Goal: Information Seeking & Learning: Learn about a topic

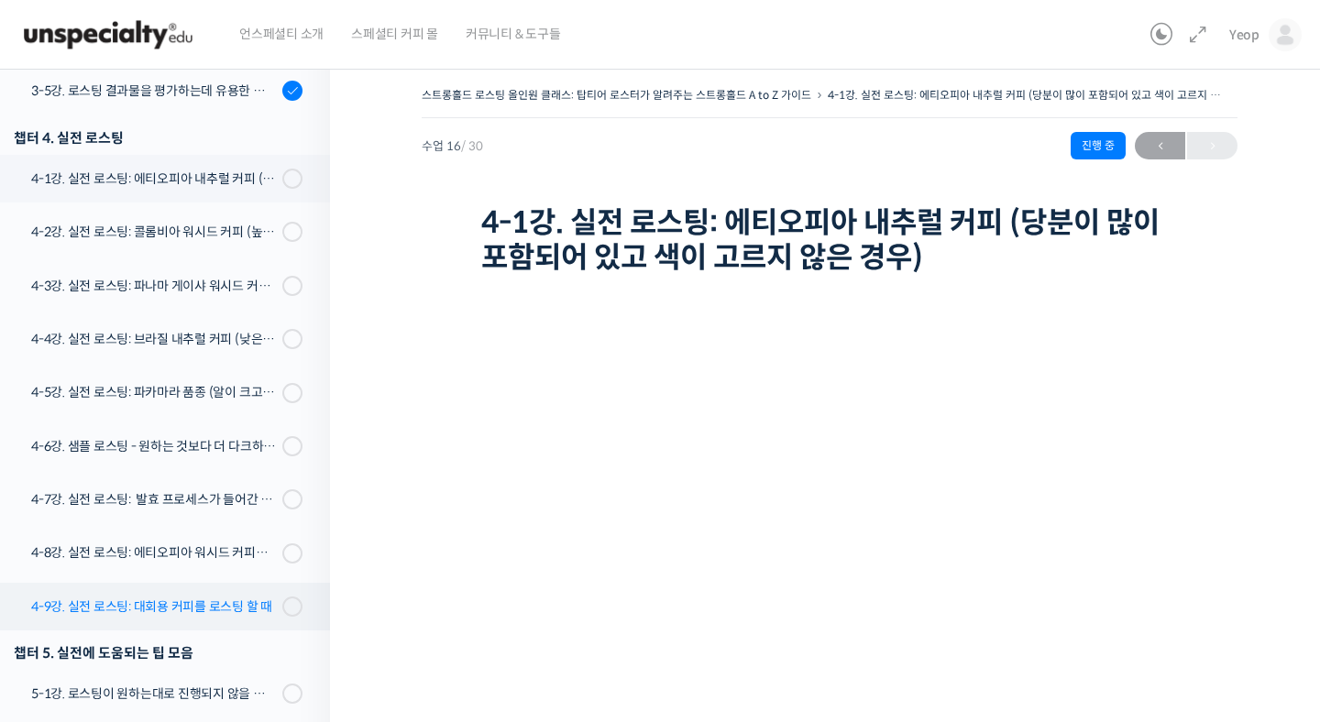
scroll to position [1119, 0]
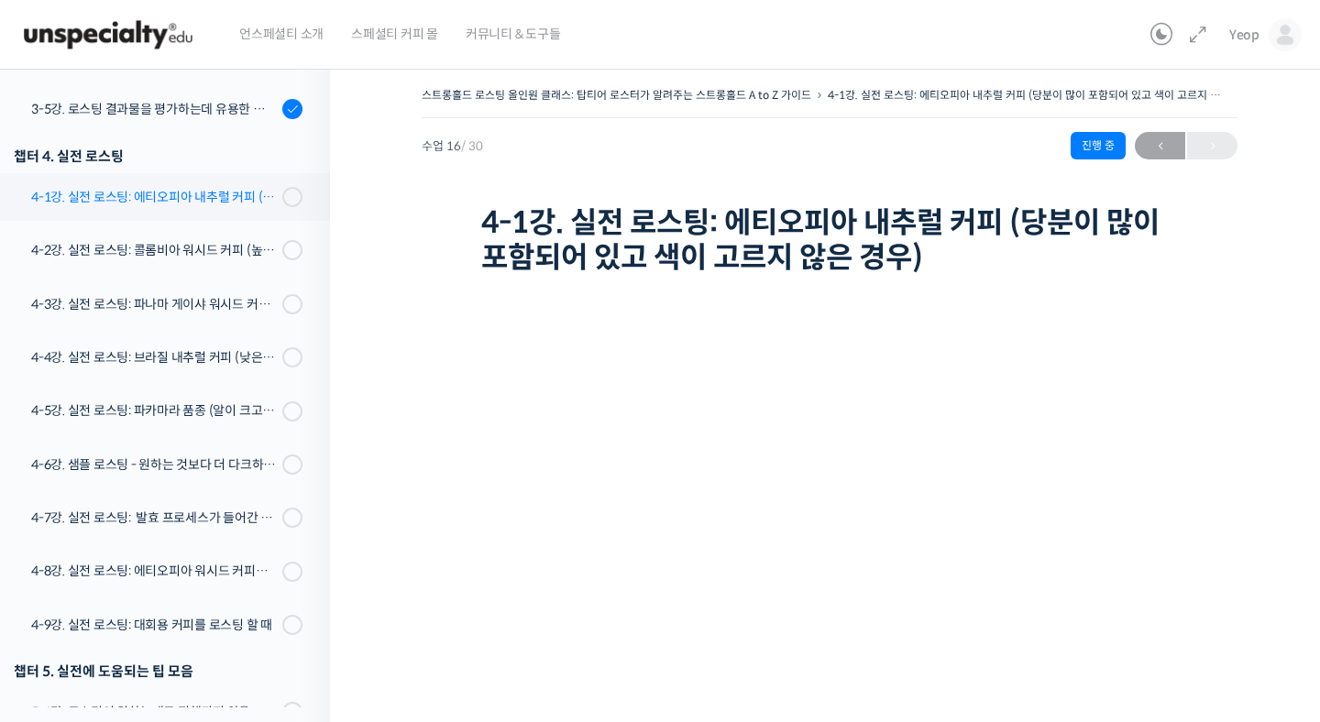
click at [234, 200] on div "4-1강. 실전 로스팅: 에티오피아 내추럴 커피 (당분이 많이 포함되어 있고 색이 고르지 않은 경우)" at bounding box center [154, 197] width 246 height 20
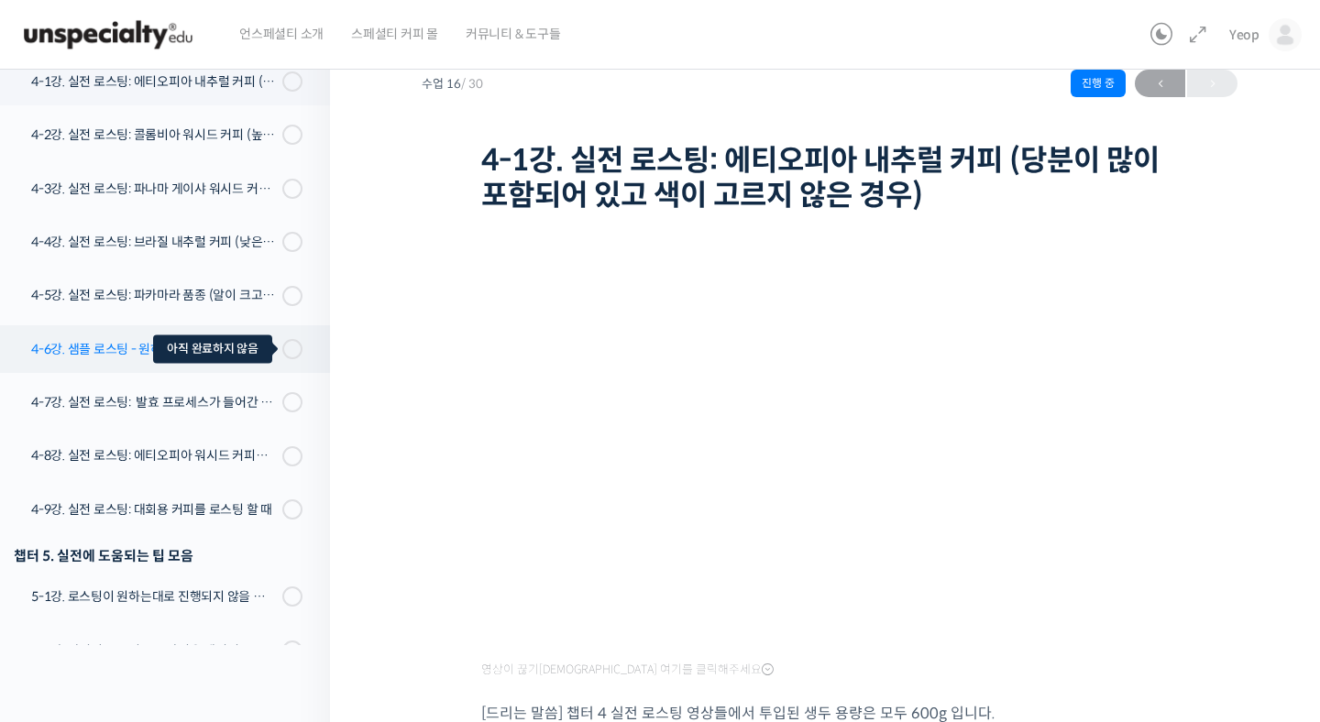
scroll to position [1171, 0]
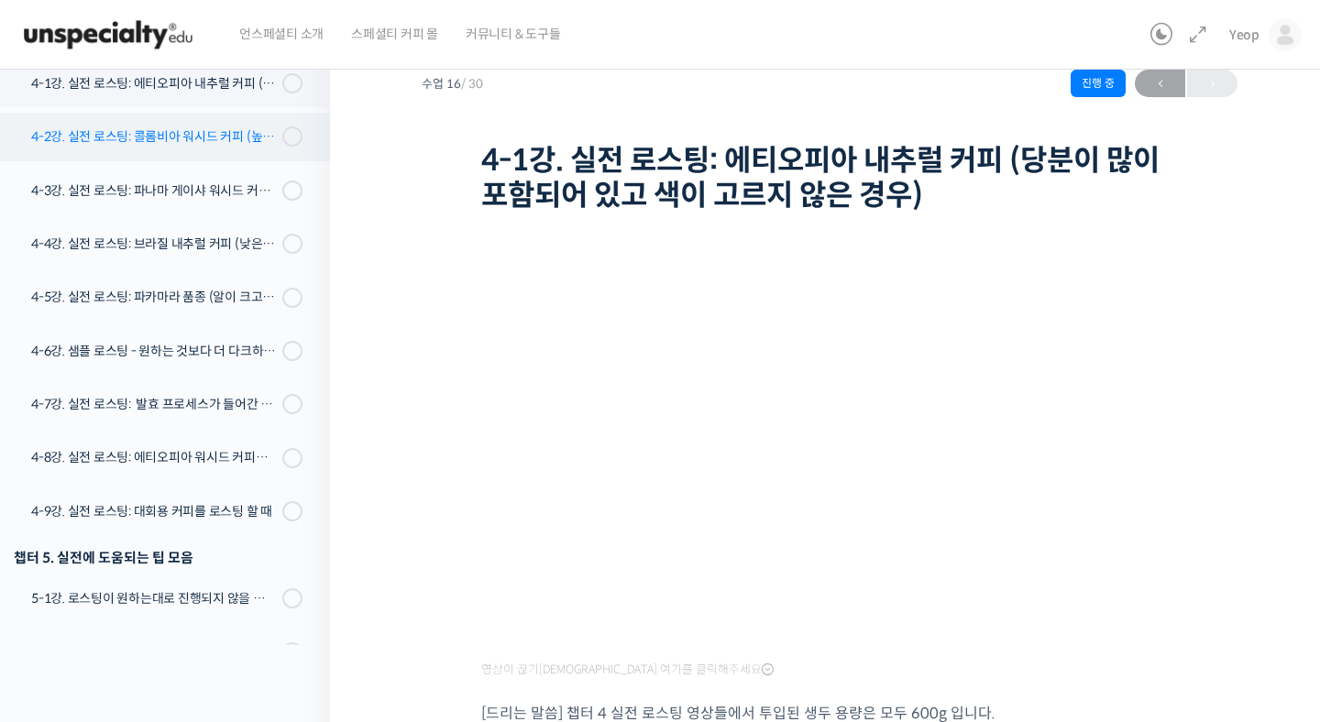
click at [223, 116] on link "4-2강. 실전 로스팅: 콜롬비아 워시드 커피 (높은 밀도와 수분율 때문에 1차 크랙에서 많은 수분을 방출하는 경우)" at bounding box center [160, 137] width 339 height 48
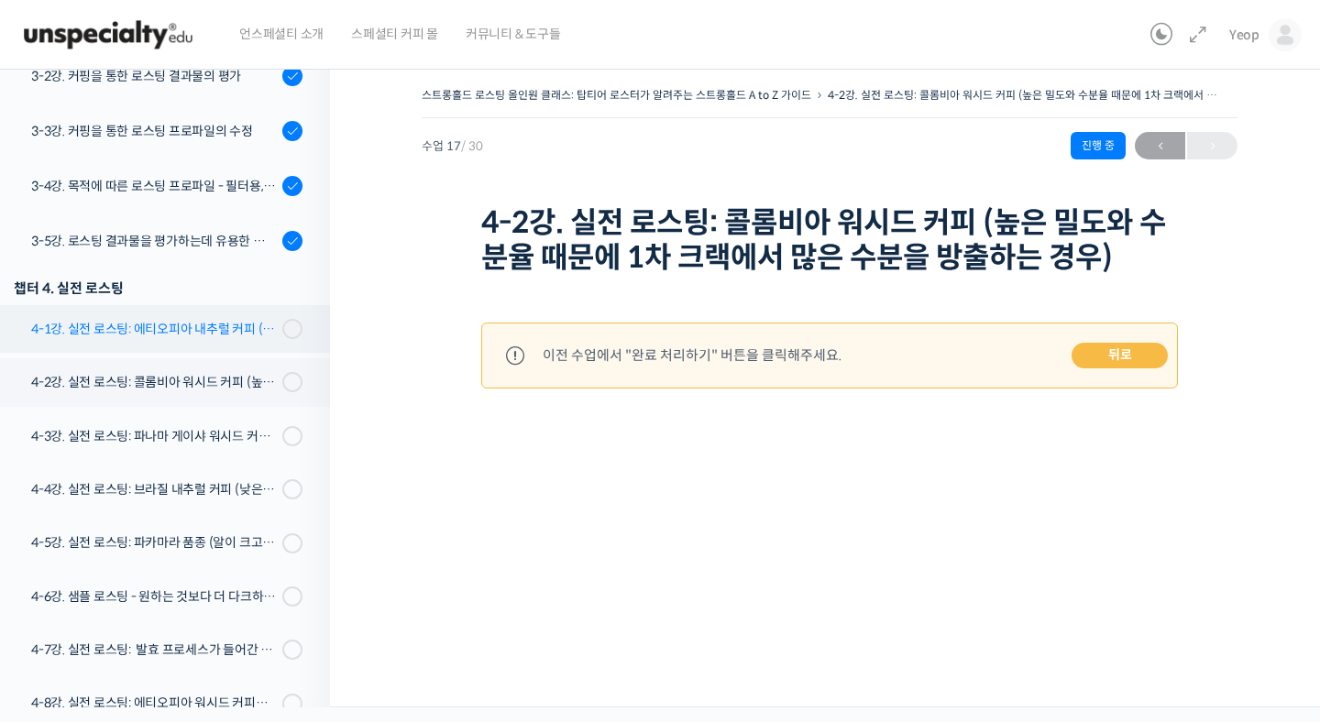
scroll to position [978, 0]
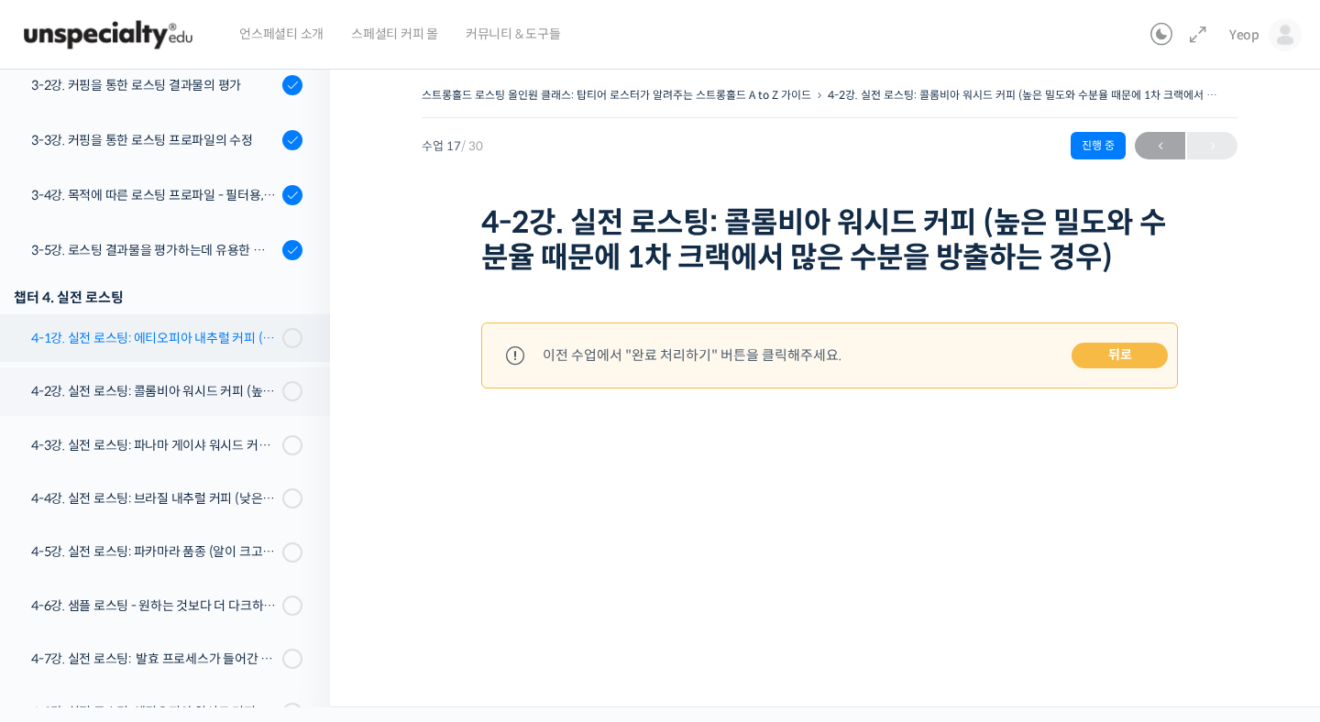
click at [226, 322] on link "4-1강. 실전 로스팅: 에티오피아 내추럴 커피 (당분이 많이 포함되어 있고 색이 고르지 않은 경우)" at bounding box center [160, 338] width 339 height 48
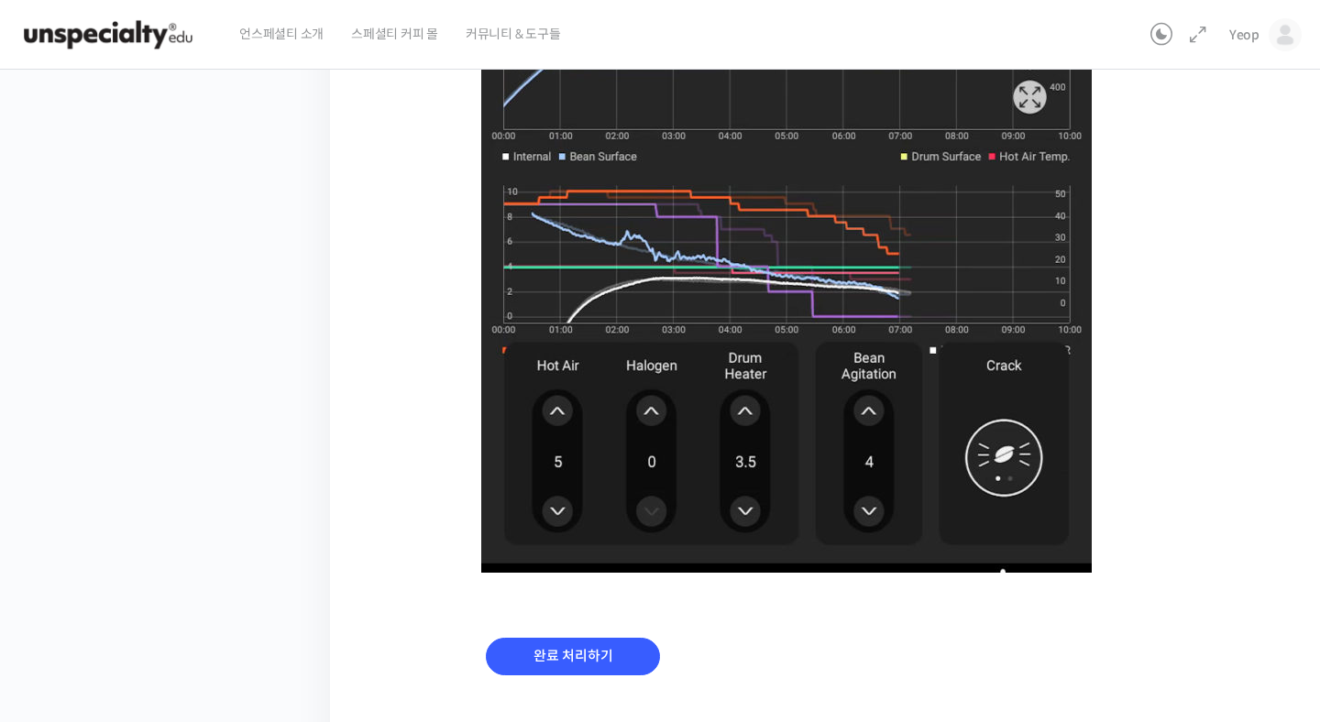
scroll to position [1221, 0]
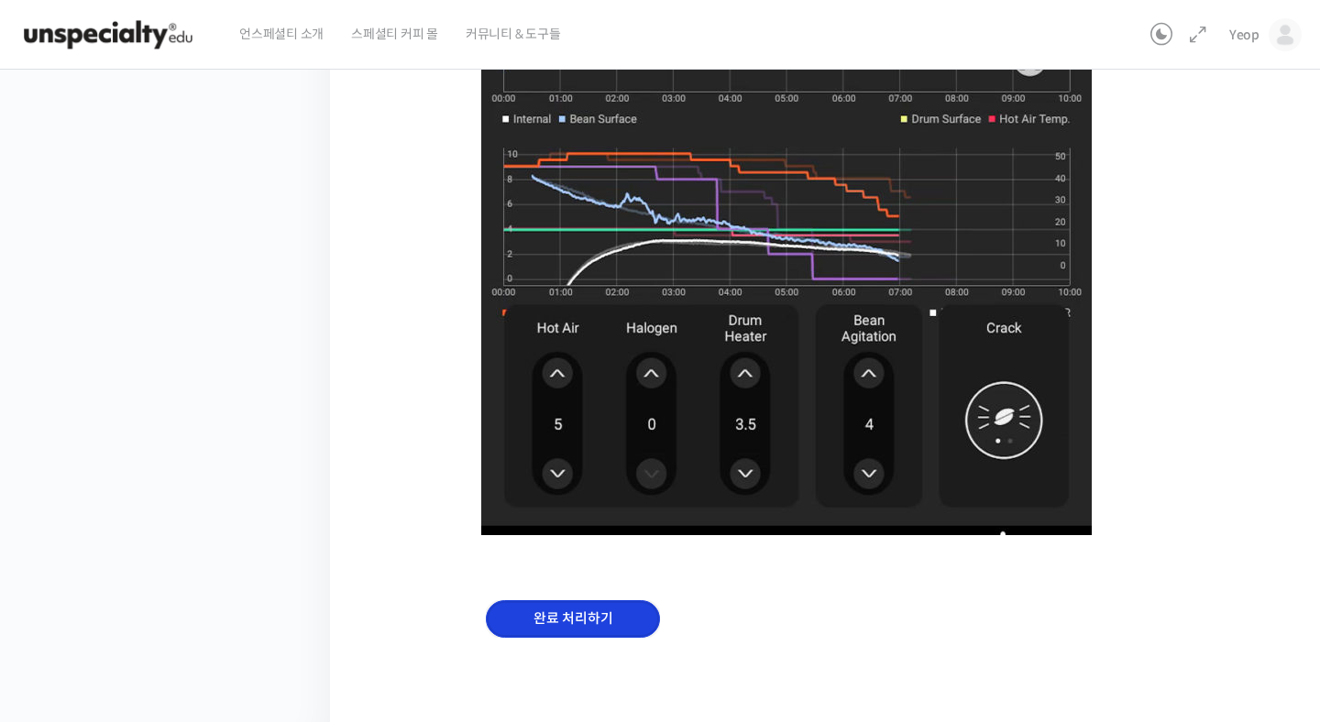
click at [574, 632] on input "완료 처리하기" at bounding box center [573, 619] width 174 height 38
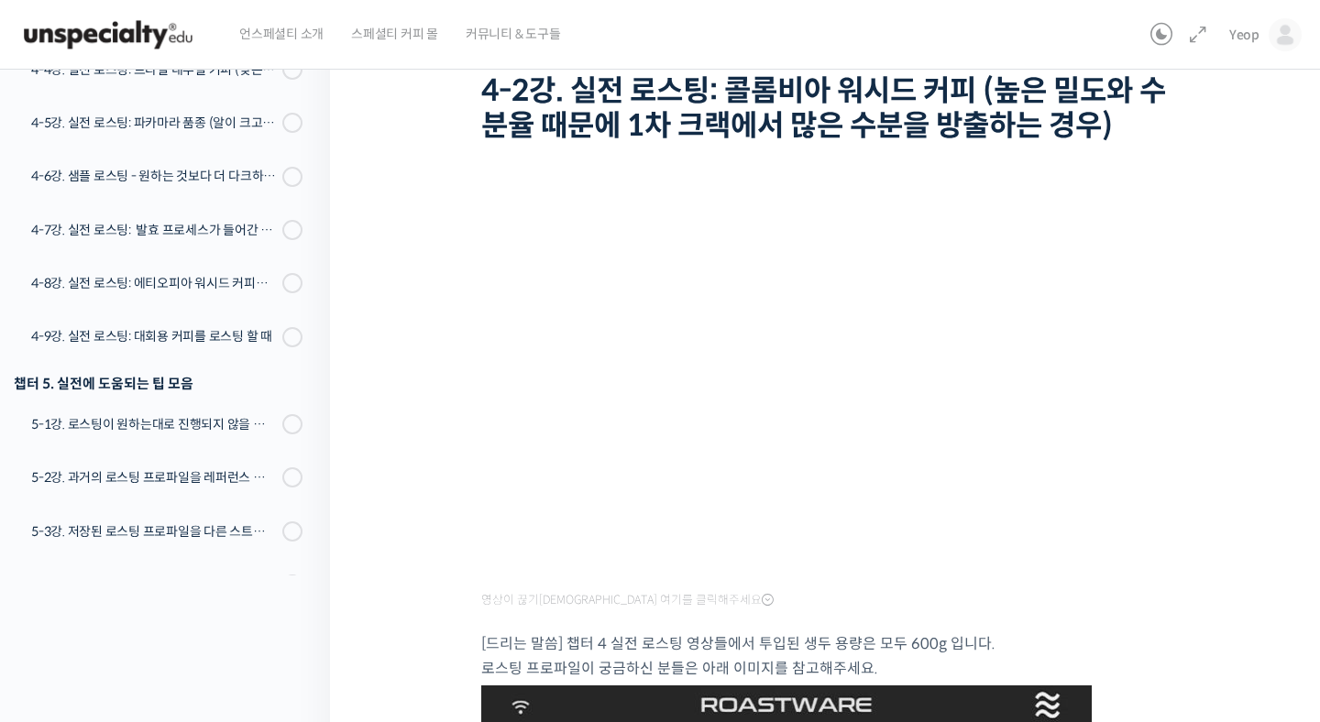
scroll to position [136, 0]
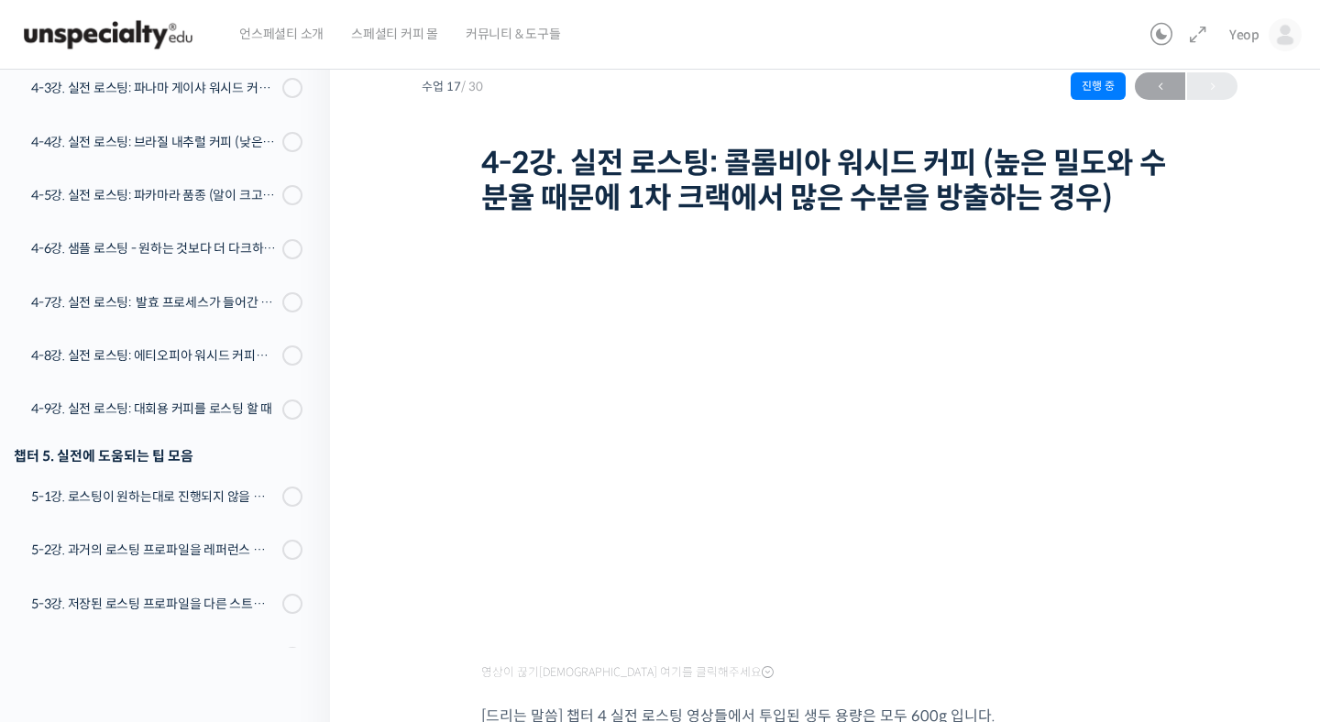
scroll to position [58, 0]
